Goal: Task Accomplishment & Management: Manage account settings

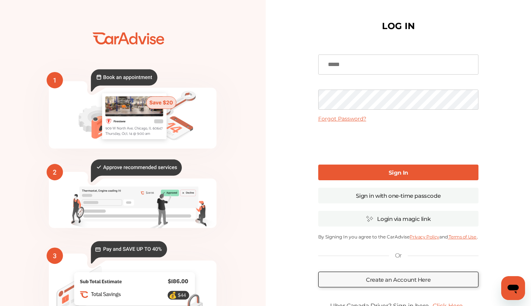
click at [466, 66] on input at bounding box center [398, 64] width 160 height 20
click at [350, 197] on link "Sign in with one-time passcode" at bounding box center [398, 196] width 160 height 16
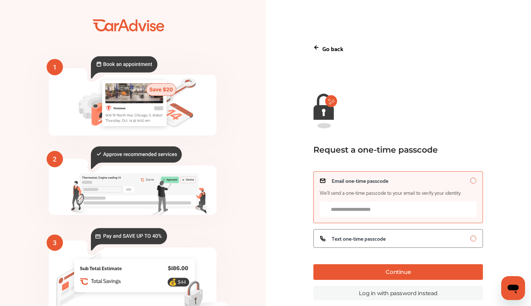
click at [405, 204] on input "Email one-time passcode We’ll send a one-time passcode to your email to verify …" at bounding box center [398, 208] width 157 height 15
type input "**********"
click at [427, 273] on button "Continue" at bounding box center [399, 272] width 170 height 16
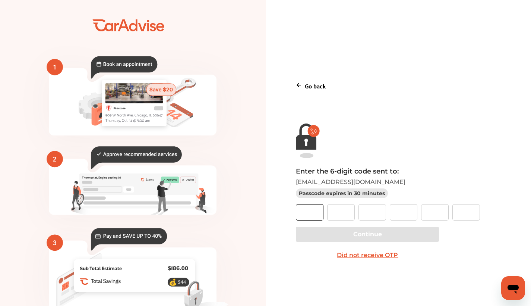
click at [310, 207] on input "text" at bounding box center [310, 212] width 28 height 16
paste input "*"
type input "*"
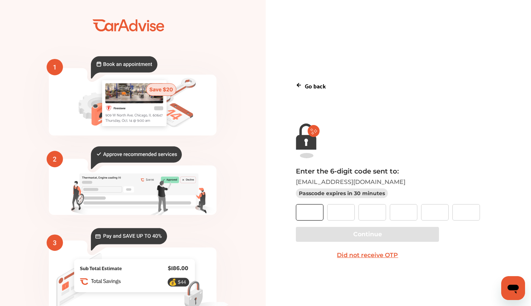
type input "*"
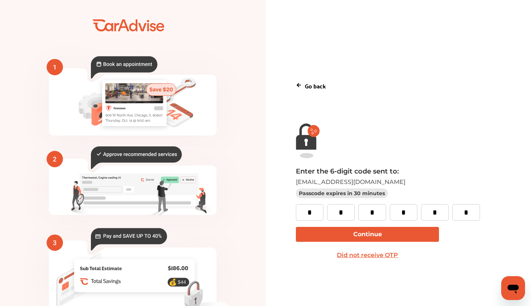
click at [315, 230] on button "Continue" at bounding box center [367, 234] width 143 height 15
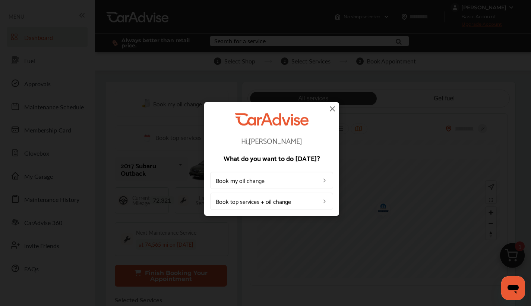
click at [330, 109] on img at bounding box center [332, 108] width 9 height 9
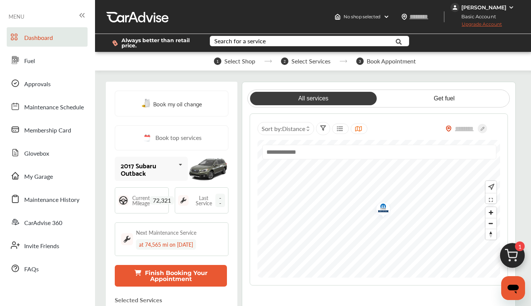
click at [493, 7] on div "[PERSON_NAME]" at bounding box center [484, 7] width 45 height 7
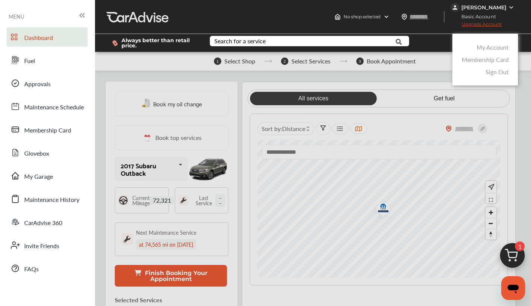
click at [494, 48] on link "My Account" at bounding box center [493, 47] width 32 height 9
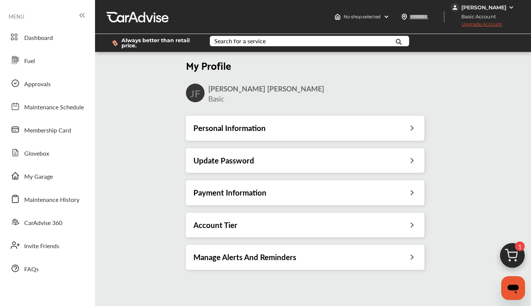
click at [389, 164] on div "Update Password" at bounding box center [306, 161] width 224 height 10
click at [233, 126] on h3 "Personal Information" at bounding box center [230, 128] width 72 height 10
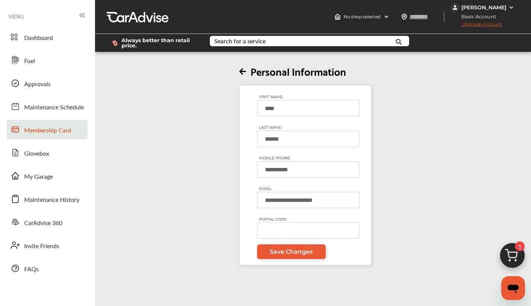
click at [45, 132] on span "Membership Card" at bounding box center [47, 131] width 47 height 10
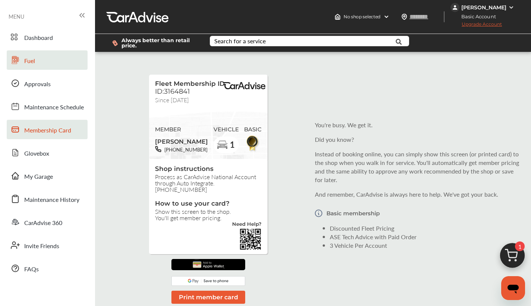
click at [38, 62] on link "Fuel" at bounding box center [47, 59] width 81 height 19
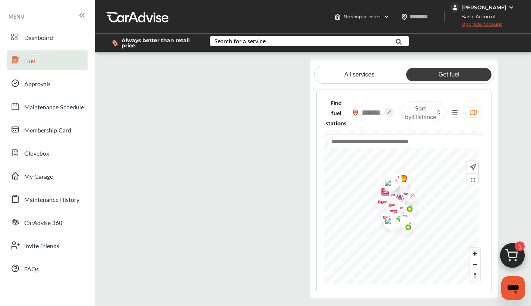
click at [371, 109] on input "text" at bounding box center [372, 112] width 26 height 8
type input "*****"
